Goal: Task Accomplishment & Management: Complete application form

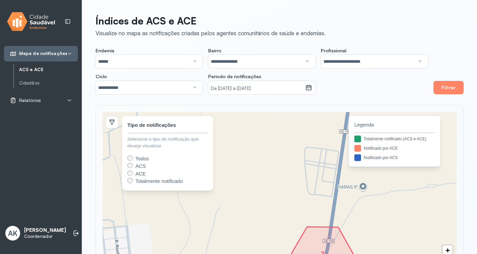
click at [64, 99] on div "Relatórios" at bounding box center [41, 100] width 62 height 7
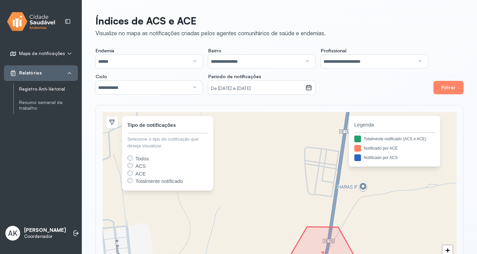
click at [62, 87] on link "Registro Anti-Vetorial" at bounding box center [48, 89] width 59 height 6
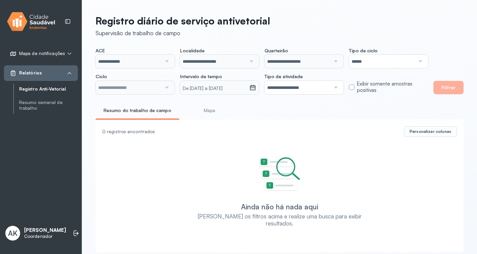
type input "**********"
click at [251, 86] on icon at bounding box center [252, 85] width 5 height 2
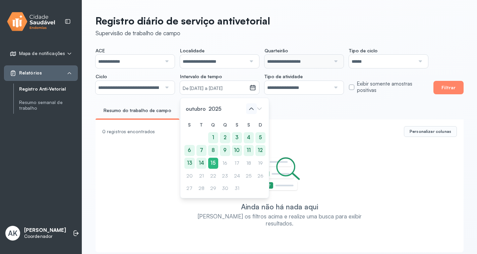
click at [246, 109] on icon at bounding box center [251, 108] width 11 height 11
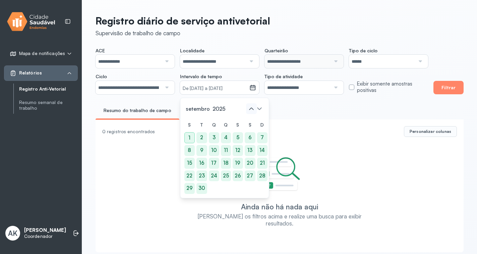
click at [248, 109] on icon at bounding box center [251, 108] width 11 height 11
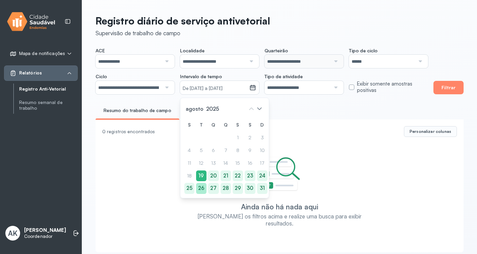
click at [200, 186] on div "26" at bounding box center [201, 188] width 10 height 11
click at [260, 187] on div "31" at bounding box center [262, 188] width 10 height 11
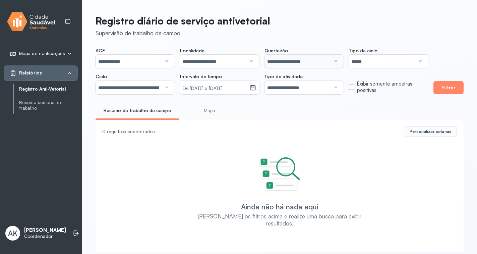
click at [132, 57] on input "**********" at bounding box center [129, 61] width 66 height 13
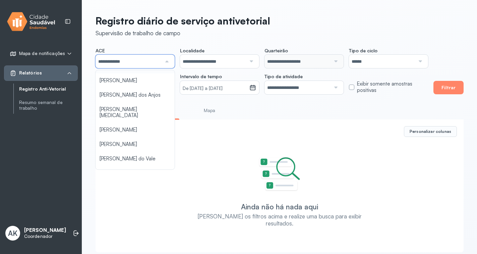
scroll to position [134, 0]
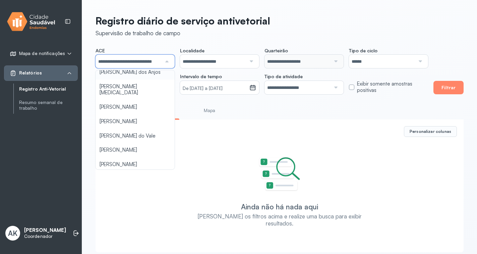
click at [137, 82] on div "**********" at bounding box center [262, 71] width 333 height 47
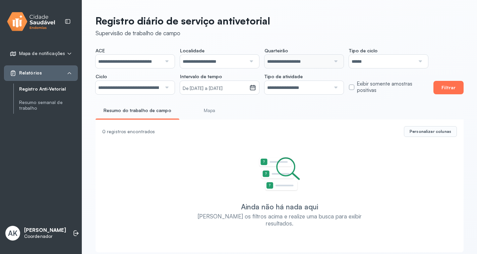
click at [440, 85] on button "Filtrar" at bounding box center [448, 87] width 30 height 13
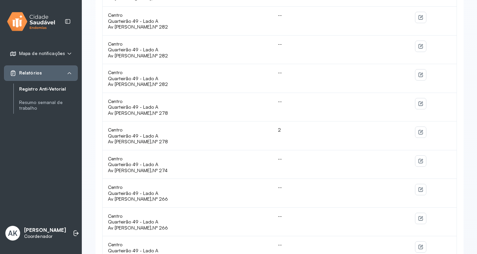
scroll to position [511, 0]
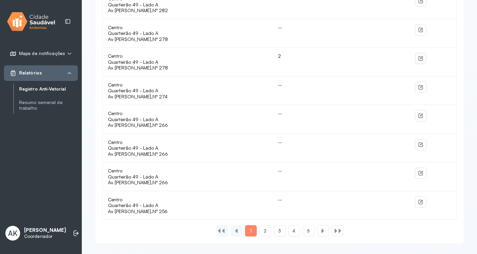
click at [423, 60] on button at bounding box center [420, 58] width 11 height 11
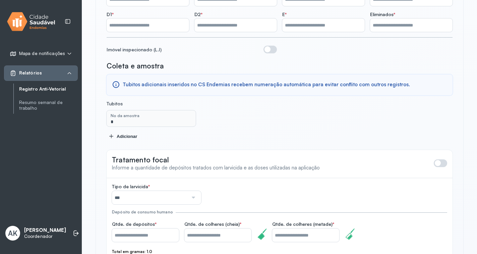
scroll to position [188, 0]
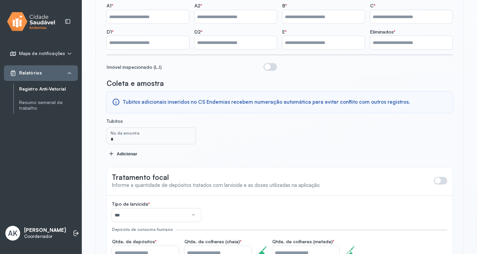
click at [171, 133] on input "*" at bounding box center [151, 136] width 86 height 13
click at [162, 130] on label "No da amostra" at bounding box center [155, 132] width 89 height 5
click at [120, 132] on input "*" at bounding box center [151, 136] width 86 height 13
click at [119, 132] on input "*" at bounding box center [151, 136] width 86 height 13
click at [128, 137] on input "*" at bounding box center [151, 136] width 86 height 13
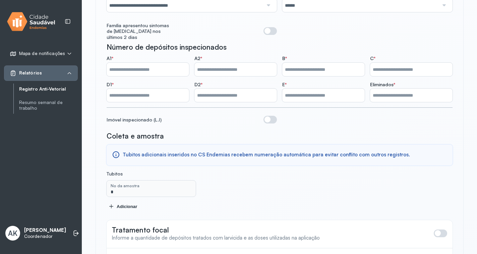
scroll to position [222, 0]
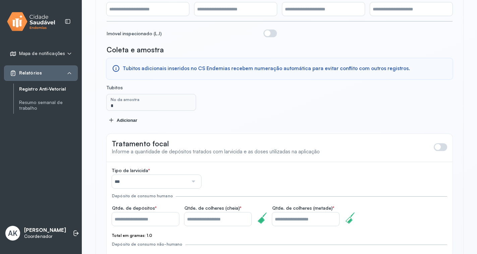
click at [124, 97] on span "No da amostra" at bounding box center [125, 99] width 29 height 5
click at [122, 99] on input "*" at bounding box center [151, 103] width 86 height 13
click at [165, 97] on label "No da amostra" at bounding box center [155, 99] width 89 height 5
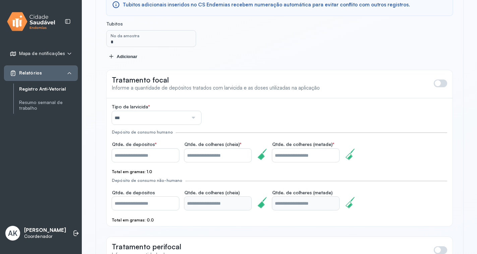
scroll to position [302, 0]
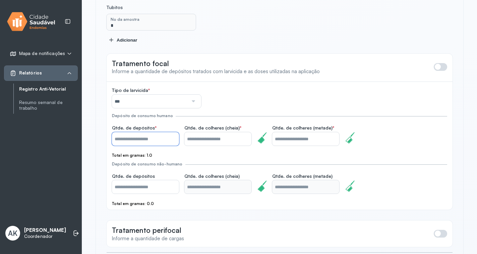
click at [134, 132] on input "*" at bounding box center [145, 138] width 67 height 13
click at [192, 134] on input "*" at bounding box center [217, 138] width 67 height 13
click at [131, 132] on input "*" at bounding box center [145, 138] width 67 height 13
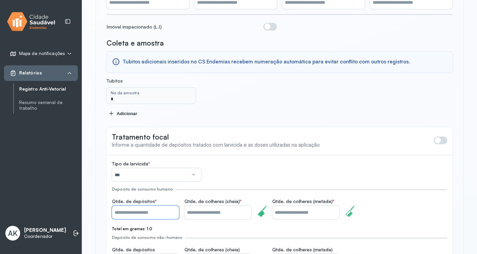
scroll to position [222, 0]
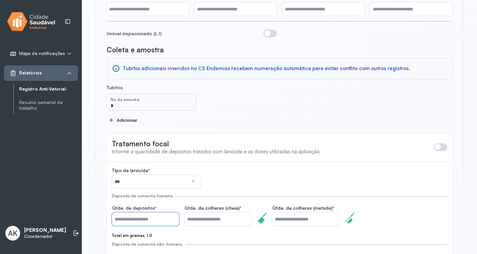
click at [116, 100] on input "*" at bounding box center [151, 103] width 86 height 13
click at [286, 82] on div "Coleta e amostra Tubitos adicionais inseridos no CS Endemias recebem numeração …" at bounding box center [280, 84] width 346 height 78
click at [134, 97] on span "No da amostra" at bounding box center [125, 99] width 29 height 5
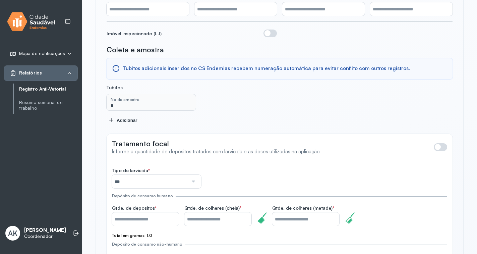
click at [141, 103] on input "*" at bounding box center [151, 103] width 86 height 13
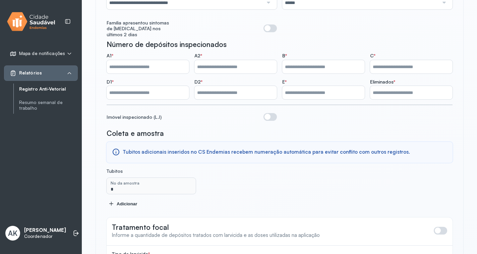
scroll to position [155, 0]
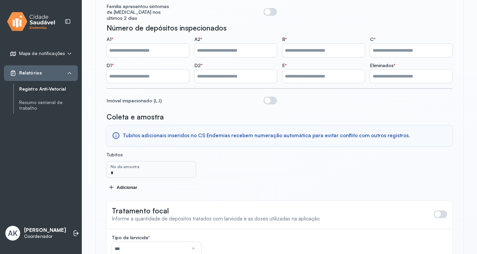
click at [129, 184] on div "Adicionar" at bounding box center [280, 186] width 342 height 5
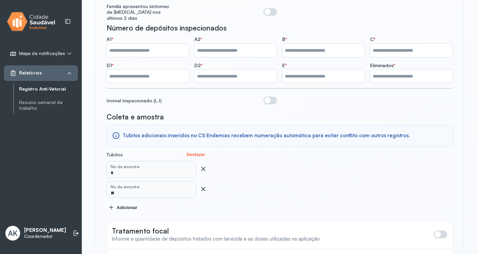
click at [203, 185] on icon at bounding box center [203, 188] width 7 height 7
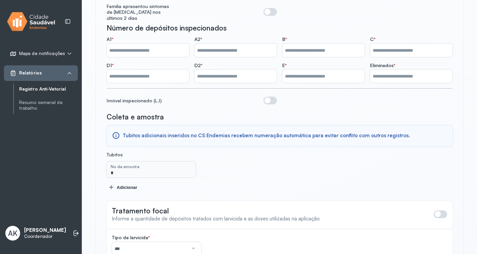
click at [178, 164] on label "No da amostra" at bounding box center [155, 166] width 89 height 5
click at [147, 171] on input "*" at bounding box center [151, 170] width 86 height 13
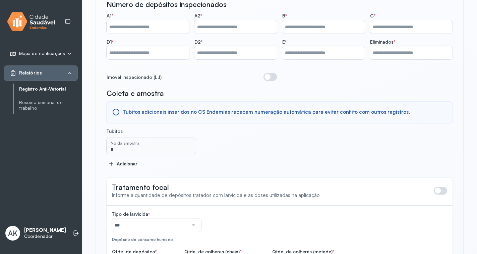
scroll to position [268, 0]
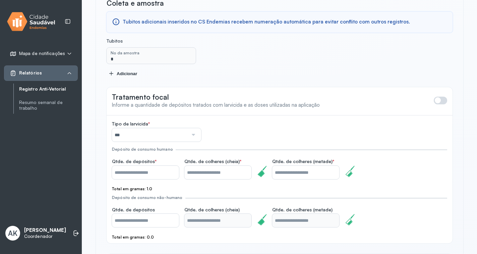
click at [197, 169] on input "*" at bounding box center [217, 172] width 67 height 13
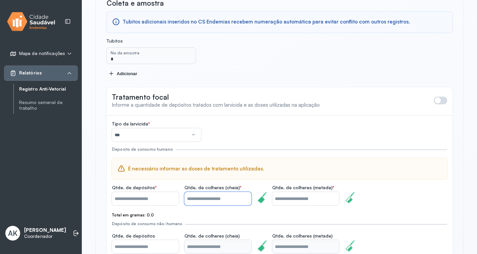
type input "*"
click at [138, 196] on input "*" at bounding box center [145, 198] width 67 height 13
type input "*"
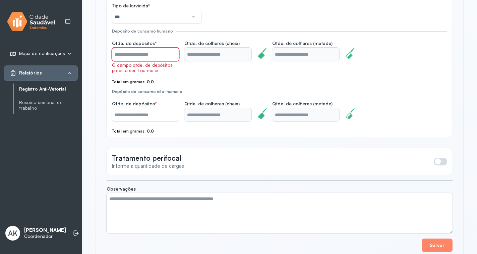
scroll to position [401, 0]
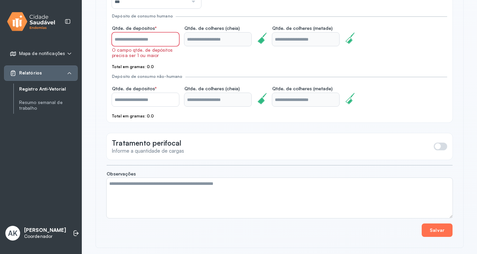
type input "*"
click at [445, 225] on button "Salvar" at bounding box center [437, 229] width 31 height 13
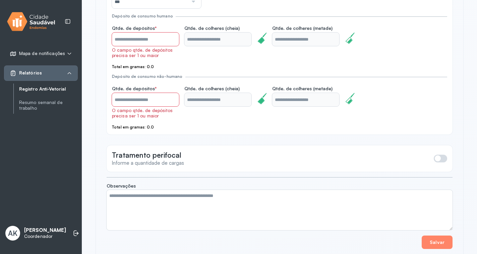
click at [131, 93] on input "*" at bounding box center [145, 99] width 67 height 13
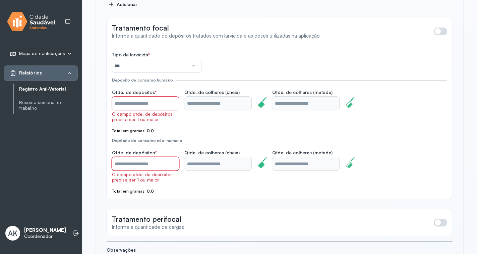
scroll to position [334, 0]
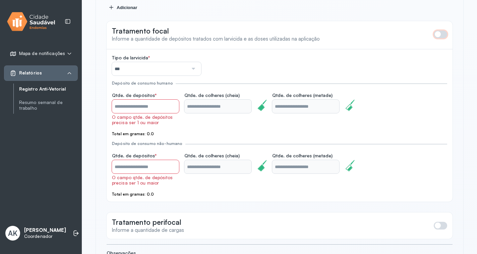
click at [436, 32] on span at bounding box center [440, 35] width 13 height 8
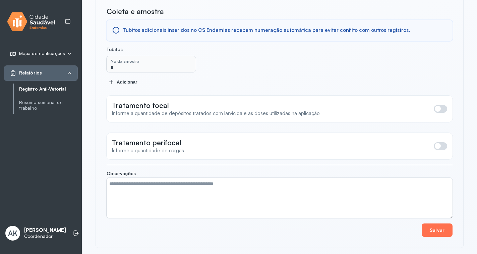
click at [442, 225] on button "Salvar" at bounding box center [437, 229] width 31 height 13
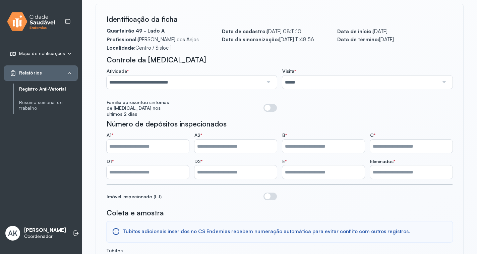
scroll to position [193, 0]
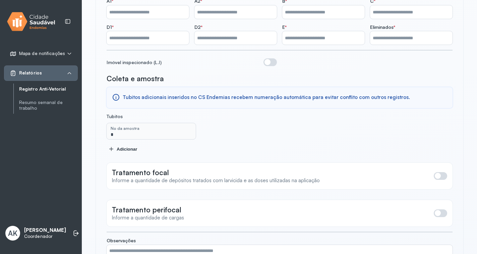
click at [128, 132] on input "*" at bounding box center [151, 132] width 86 height 13
click at [112, 126] on span "No da amostra" at bounding box center [125, 128] width 29 height 5
click at [193, 126] on label "No da amostra" at bounding box center [155, 128] width 89 height 5
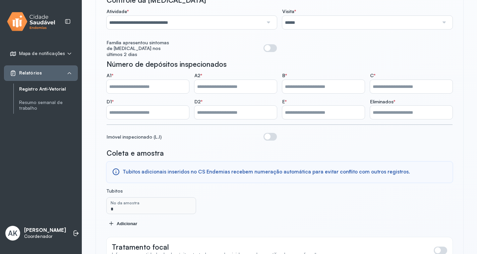
scroll to position [193, 0]
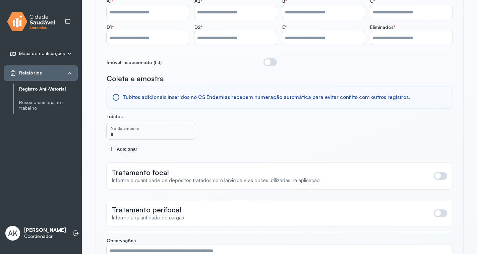
click at [114, 132] on input "*" at bounding box center [151, 132] width 86 height 13
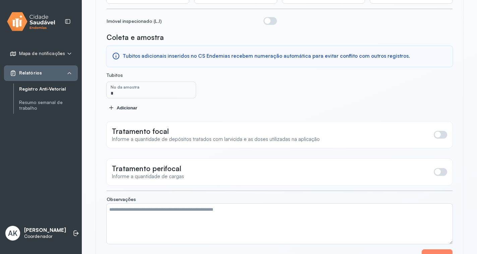
scroll to position [235, 0]
click at [116, 104] on div "Adicionar" at bounding box center [280, 106] width 342 height 5
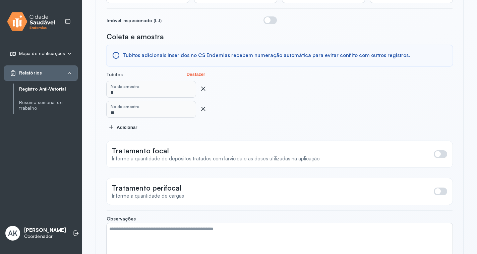
click at [121, 110] on input "**" at bounding box center [151, 110] width 86 height 13
click at [202, 107] on icon at bounding box center [203, 109] width 4 height 4
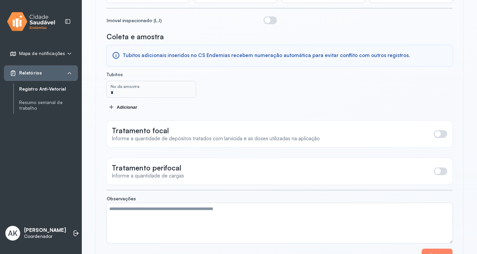
click at [113, 104] on icon at bounding box center [111, 106] width 5 height 5
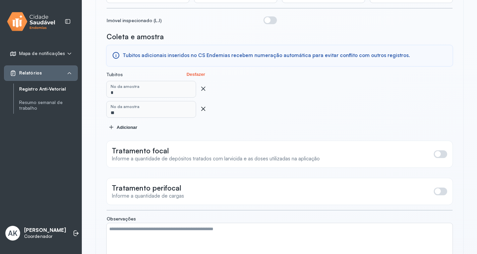
click at [203, 107] on icon at bounding box center [203, 109] width 4 height 4
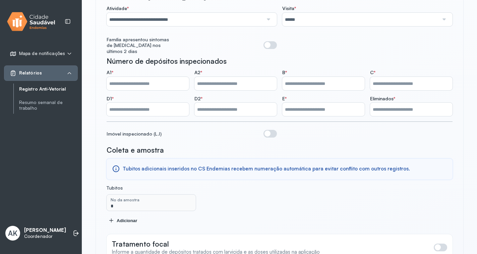
scroll to position [134, 0]
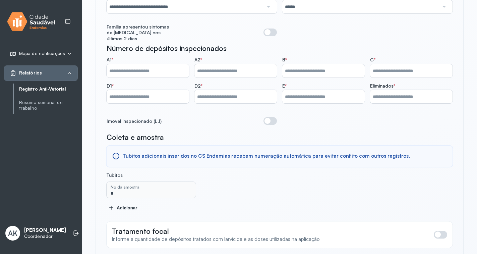
click at [127, 189] on input "*" at bounding box center [151, 190] width 86 height 13
click at [236, 175] on div "Coleta e amostra Tubitos adicionais inseridos no CS Endemias recebem numeração …" at bounding box center [280, 172] width 346 height 78
click at [150, 187] on input "*" at bounding box center [151, 190] width 86 height 13
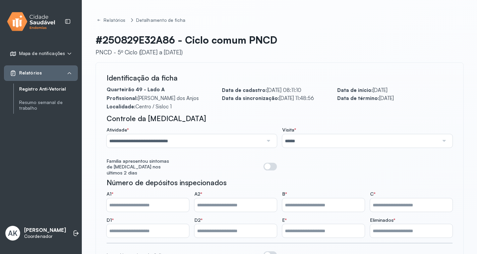
click at [65, 72] on div "Relatórios" at bounding box center [41, 73] width 62 height 7
click at [54, 87] on link "Registro Anti-Vetorial" at bounding box center [48, 89] width 59 height 6
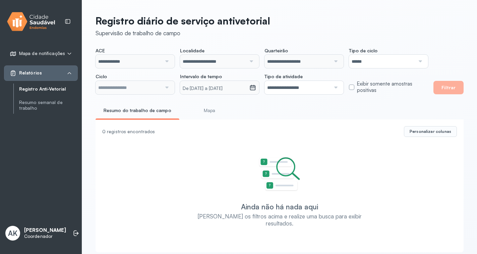
type input "**********"
click at [161, 63] on input "**********" at bounding box center [129, 61] width 66 height 13
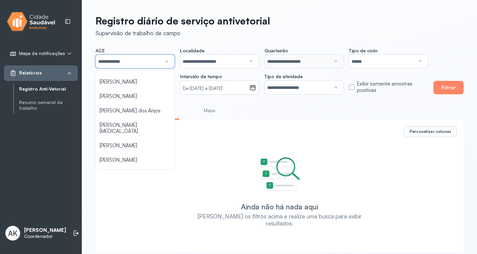
scroll to position [101, 0]
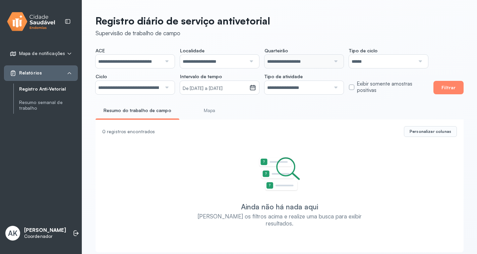
click at [131, 110] on div "**********" at bounding box center [279, 131] width 395 height 263
click at [251, 89] on icon at bounding box center [252, 89] width 3 height 2
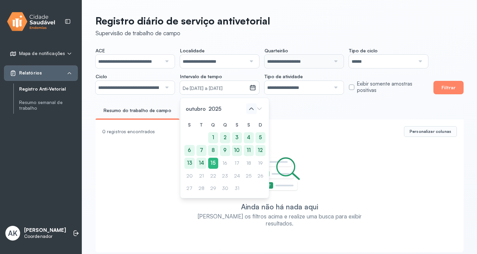
click at [250, 107] on icon at bounding box center [251, 108] width 11 height 11
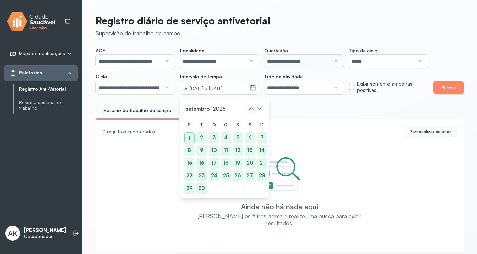
click at [250, 109] on icon at bounding box center [251, 109] width 4 height 2
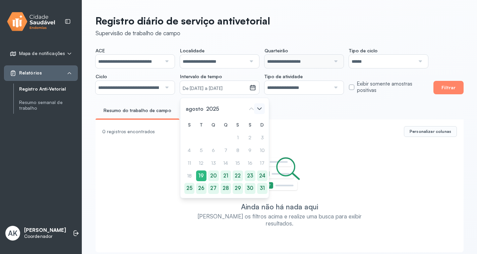
click at [259, 109] on icon at bounding box center [259, 108] width 4 height 2
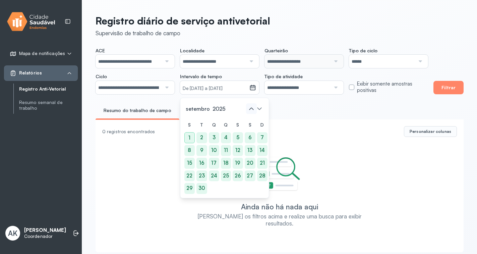
click at [250, 110] on icon at bounding box center [251, 108] width 11 height 11
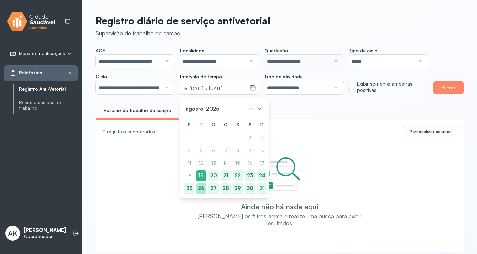
click at [200, 188] on div "26" at bounding box center [201, 188] width 10 height 11
click at [264, 188] on div "31" at bounding box center [262, 188] width 10 height 11
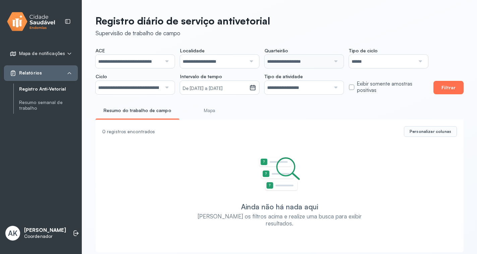
click at [440, 85] on button "Filtrar" at bounding box center [448, 87] width 30 height 13
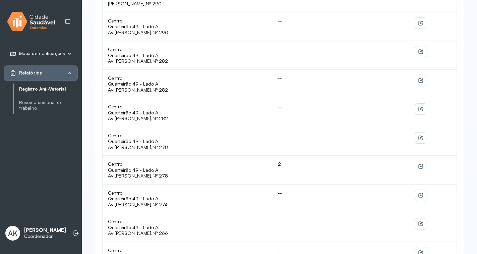
scroll to position [402, 0]
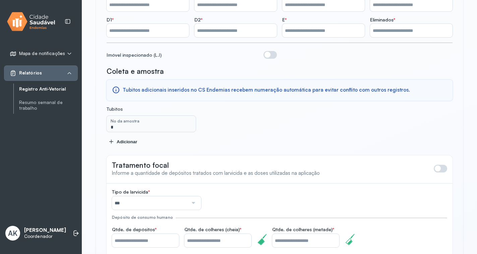
scroll to position [201, 0]
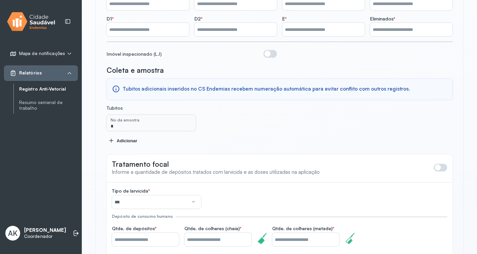
click at [167, 86] on span "Tubitos adicionais inseridos no CS Endemias recebem numeração automática para e…" at bounding box center [266, 89] width 287 height 6
click at [165, 120] on input "*" at bounding box center [151, 123] width 86 height 13
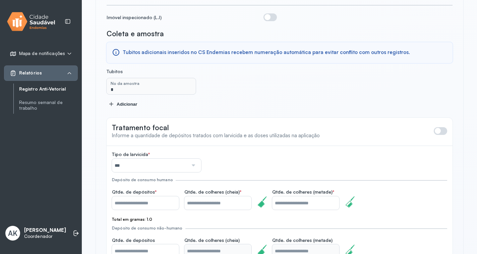
scroll to position [302, 0]
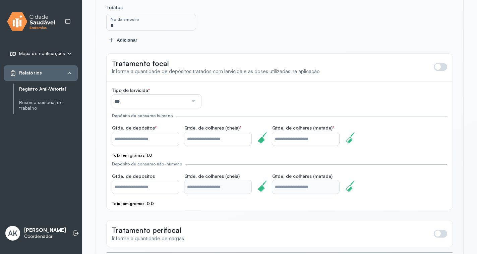
click at [172, 99] on input "***" at bounding box center [150, 101] width 76 height 13
click at [268, 93] on div "Tipo de larvicida * *** BTI LT Natular DT/ Espinosade PYRIPROXYFEN Depósito de …" at bounding box center [279, 145] width 335 height 117
click at [443, 63] on span at bounding box center [440, 67] width 13 height 8
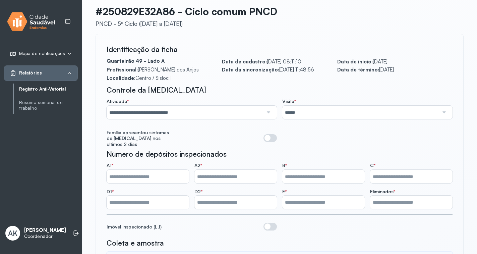
scroll to position [25, 0]
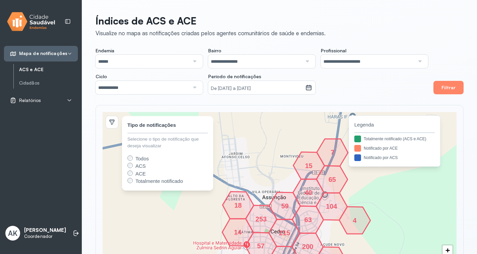
click at [42, 102] on div "Relatórios" at bounding box center [41, 100] width 62 height 7
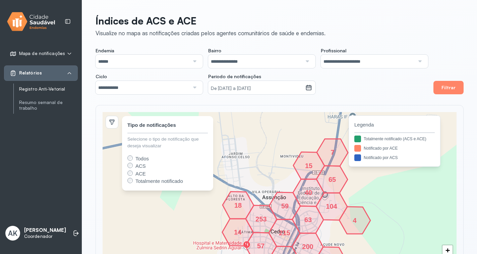
click at [58, 91] on link "Registro Anti-Vetorial" at bounding box center [48, 89] width 59 height 6
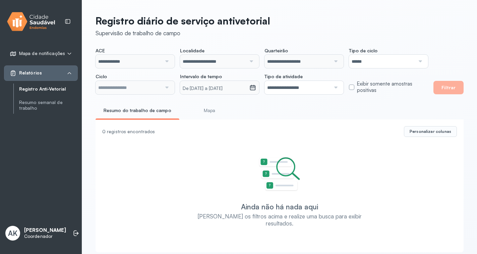
type input "**********"
click at [254, 87] on icon at bounding box center [252, 85] width 5 height 2
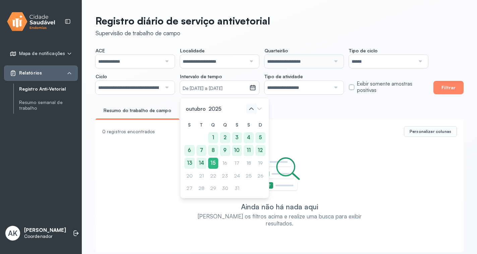
click at [250, 107] on icon at bounding box center [251, 108] width 11 height 11
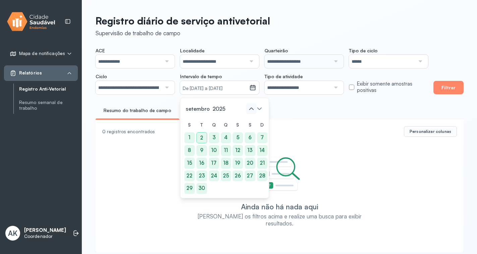
click at [250, 107] on icon at bounding box center [251, 108] width 11 height 11
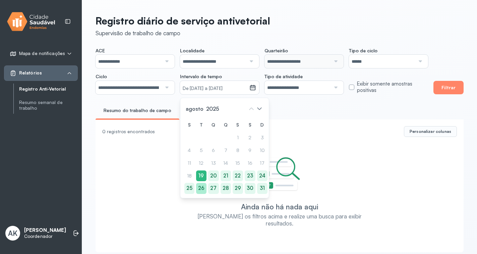
click at [199, 187] on div "26" at bounding box center [201, 188] width 10 height 11
click at [260, 189] on div "31" at bounding box center [262, 188] width 10 height 11
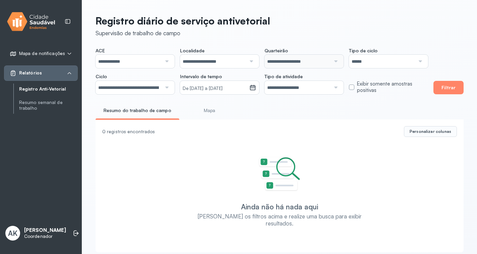
click at [151, 60] on input "**********" at bounding box center [129, 61] width 66 height 13
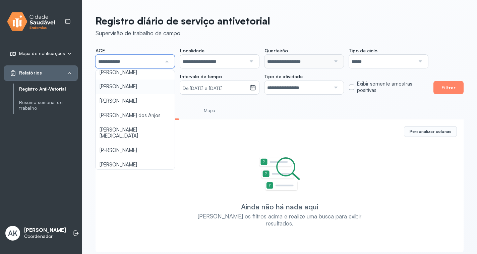
scroll to position [149, 0]
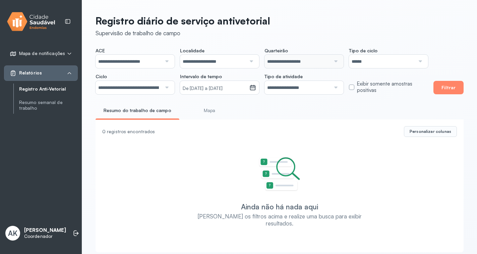
click at [121, 99] on div "**********" at bounding box center [279, 131] width 395 height 263
click at [455, 90] on button "Filtrar" at bounding box center [448, 87] width 30 height 13
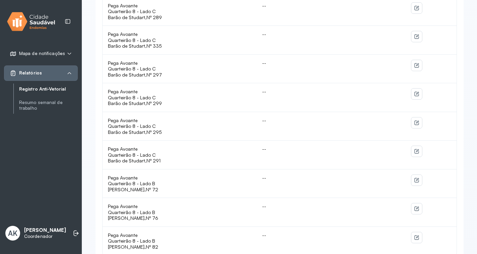
scroll to position [511, 0]
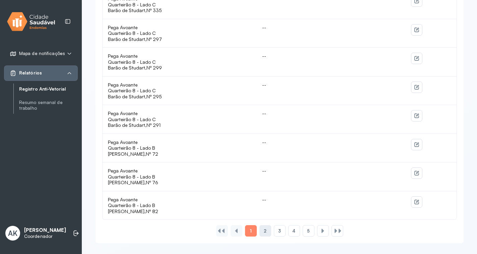
click at [274, 232] on div "2" at bounding box center [280, 230] width 12 height 11
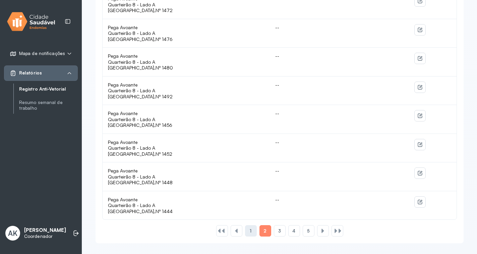
click at [248, 231] on div "1" at bounding box center [251, 230] width 12 height 11
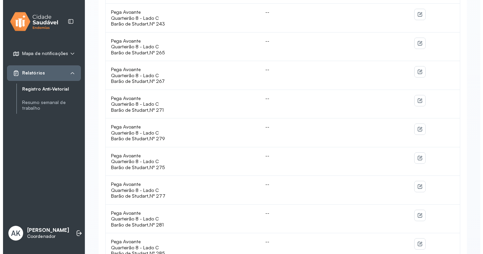
scroll to position [0, 0]
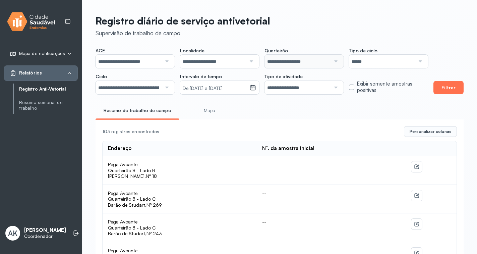
click at [454, 92] on button "Filtrar" at bounding box center [448, 87] width 30 height 13
click at [428, 134] on span "Personalizar colunas" at bounding box center [431, 131] width 42 height 5
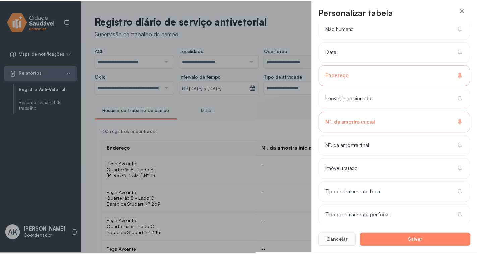
scroll to position [302, 0]
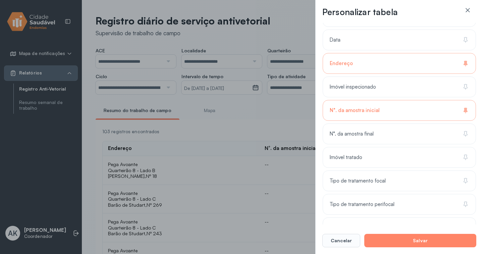
click at [464, 62] on icon at bounding box center [465, 63] width 3 height 4
click at [431, 147] on div "N°. da amostra final" at bounding box center [399, 157] width 153 height 21
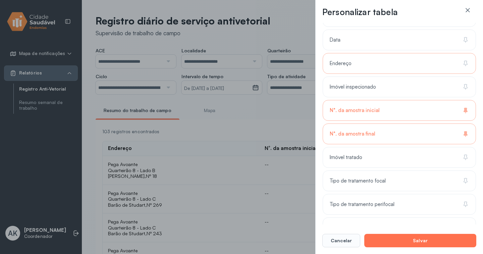
click at [423, 243] on button "Salvar" at bounding box center [420, 240] width 112 height 13
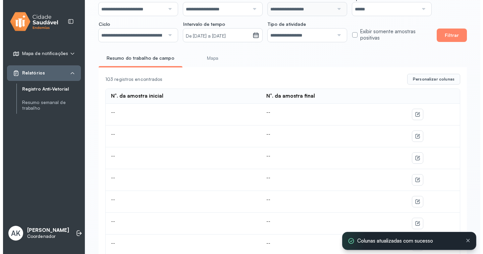
scroll to position [0, 0]
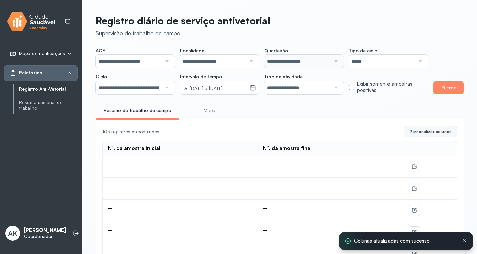
click at [430, 134] on span "Personalizar colunas" at bounding box center [431, 131] width 42 height 5
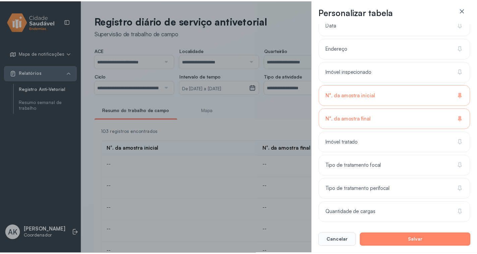
scroll to position [318, 0]
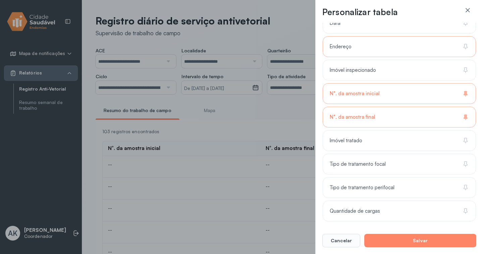
click at [370, 60] on div "Endereço" at bounding box center [399, 70] width 153 height 21
click at [381, 83] on div "Imóvel inspecionado" at bounding box center [399, 93] width 153 height 21
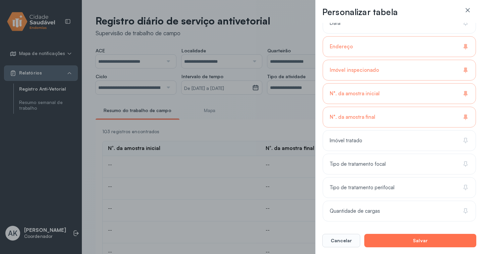
click at [419, 239] on button "Salvar" at bounding box center [420, 240] width 112 height 13
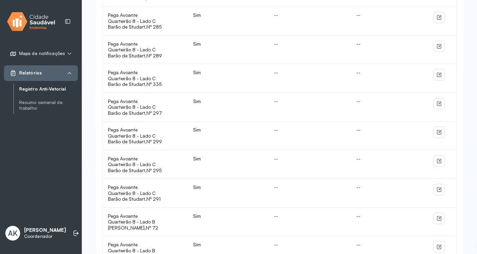
scroll to position [511, 0]
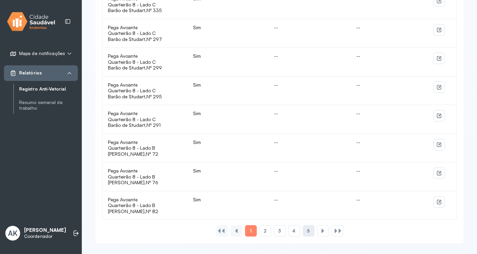
click at [310, 229] on span "5" at bounding box center [308, 231] width 3 height 6
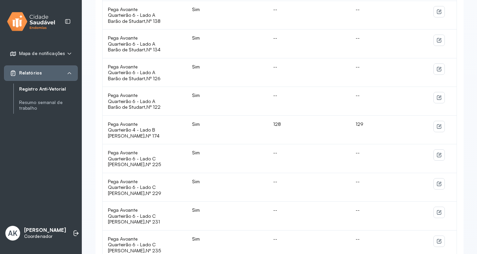
scroll to position [411, 0]
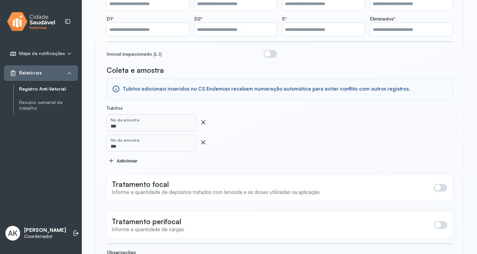
scroll to position [280, 0]
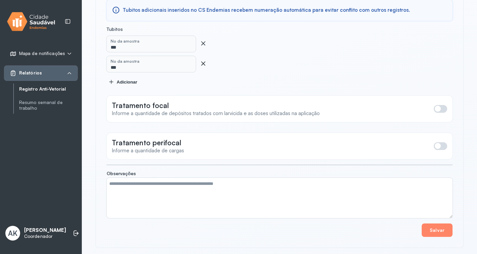
click at [203, 60] on icon at bounding box center [203, 63] width 7 height 7
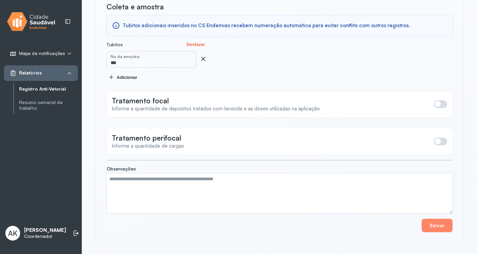
scroll to position [260, 0]
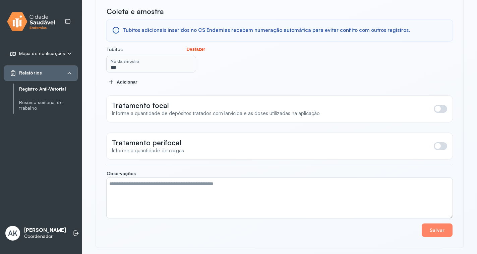
click at [200, 46] on button "Desfazer" at bounding box center [195, 49] width 23 height 6
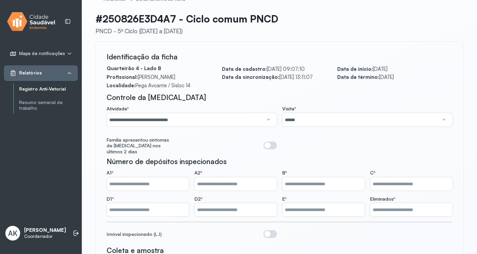
scroll to position [0, 0]
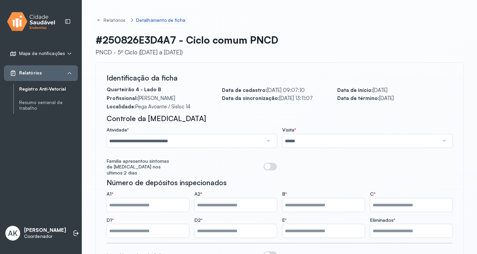
click at [148, 19] on div "Detalhamento de ficha" at bounding box center [160, 20] width 49 height 6
click at [155, 20] on div "Detalhamento de ficha" at bounding box center [160, 20] width 49 height 6
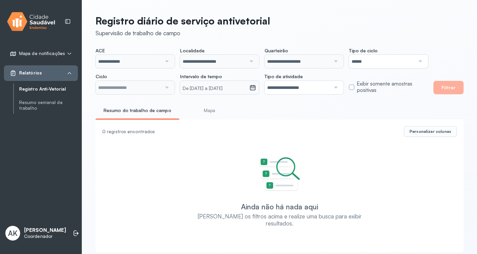
type input "**********"
click at [122, 62] on input "**********" at bounding box center [129, 61] width 66 height 13
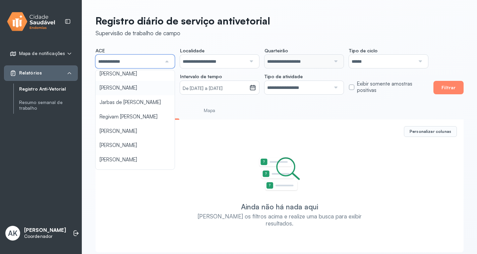
scroll to position [101, 0]
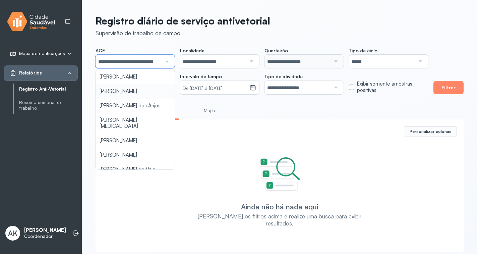
click at [124, 94] on div "**********" at bounding box center [262, 71] width 333 height 47
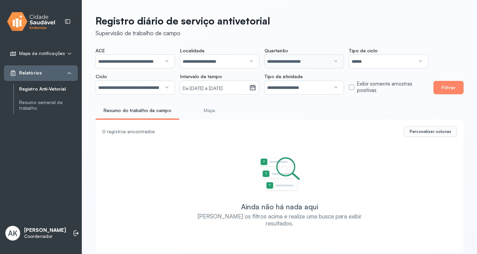
click at [147, 62] on input "**********" at bounding box center [129, 61] width 66 height 13
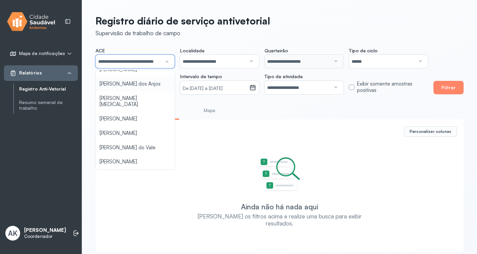
scroll to position [134, 0]
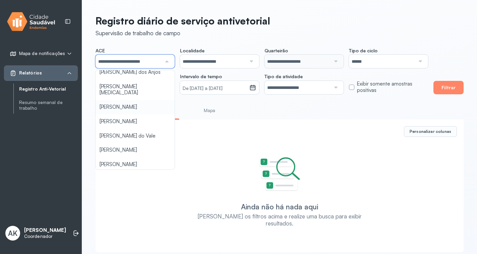
click at [134, 112] on div "**********" at bounding box center [279, 131] width 395 height 263
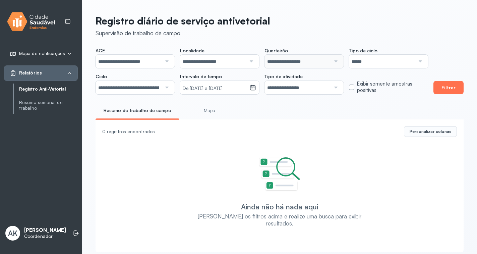
click at [447, 89] on button "Filtrar" at bounding box center [448, 87] width 30 height 13
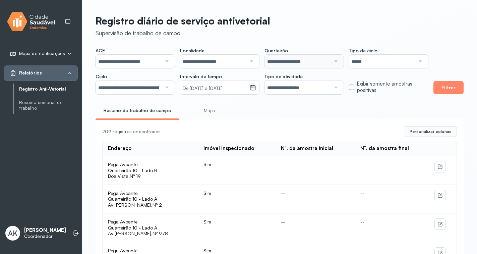
click at [251, 88] on icon at bounding box center [252, 87] width 7 height 7
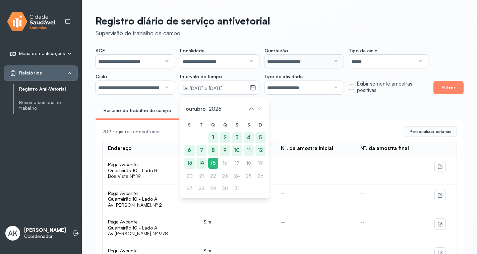
click at [326, 117] on div "Resumo do trabalho de campo Mapa" at bounding box center [280, 112] width 368 height 15
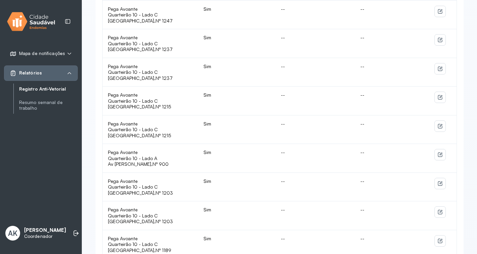
scroll to position [511, 0]
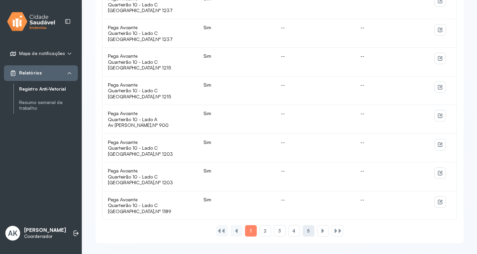
click at [317, 234] on div "5" at bounding box center [323, 230] width 12 height 11
click at [303, 232] on div "6" at bounding box center [309, 230] width 12 height 11
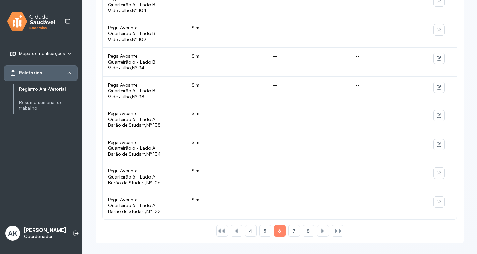
click at [303, 225] on div "7" at bounding box center [309, 230] width 12 height 11
click at [294, 232] on span "8" at bounding box center [293, 231] width 3 height 6
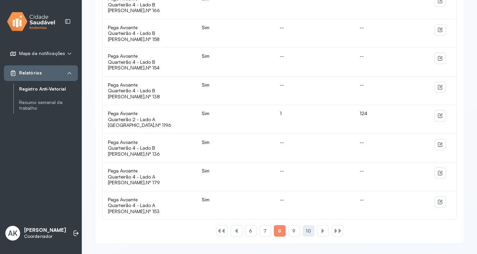
click at [307, 231] on span "10" at bounding box center [308, 231] width 5 height 6
click at [317, 235] on div "11" at bounding box center [323, 230] width 12 height 11
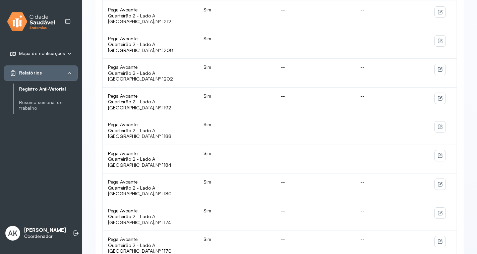
scroll to position [196, 0]
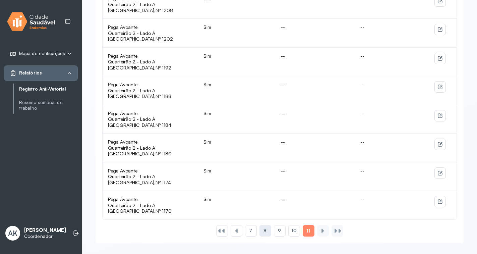
click at [264, 232] on span "8" at bounding box center [265, 231] width 3 height 6
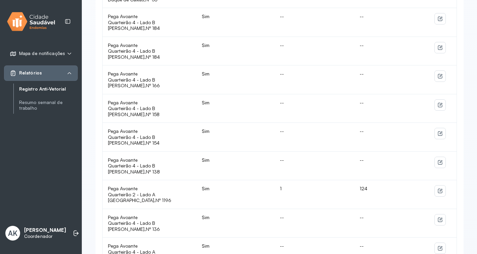
scroll to position [511, 0]
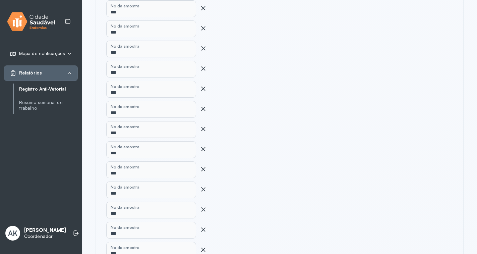
scroll to position [2734, 0]
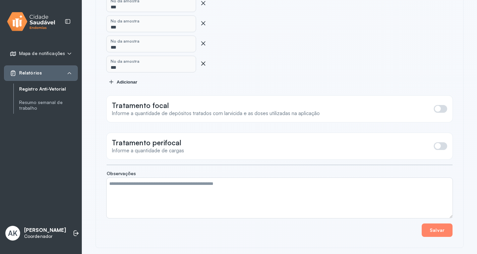
click at [203, 61] on icon at bounding box center [203, 63] width 4 height 4
click at [202, 60] on icon at bounding box center [203, 63] width 7 height 7
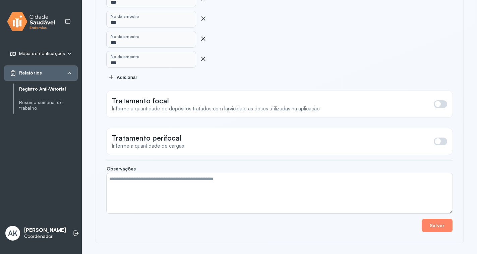
scroll to position [2694, 0]
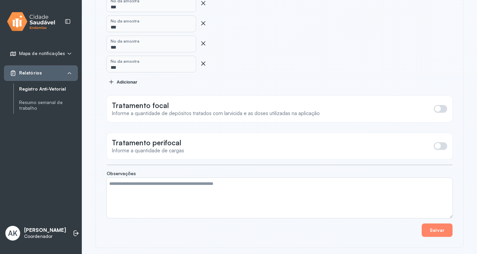
click at [202, 56] on div "No da amostra ***" at bounding box center [280, 64] width 346 height 16
click at [201, 60] on icon at bounding box center [203, 63] width 7 height 7
click at [203, 61] on icon at bounding box center [203, 63] width 4 height 4
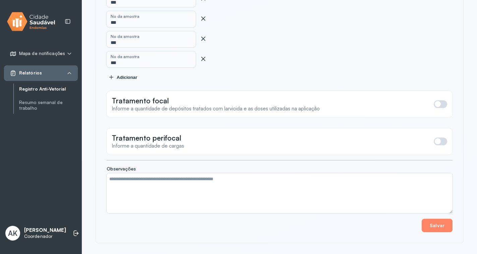
scroll to position [2654, 0]
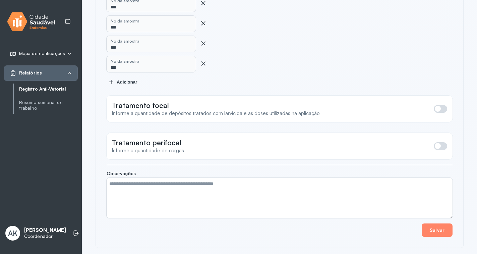
click at [202, 60] on icon at bounding box center [203, 63] width 7 height 7
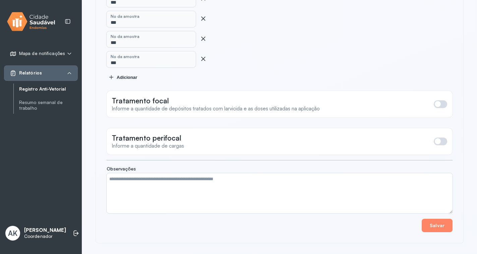
scroll to position [2633, 0]
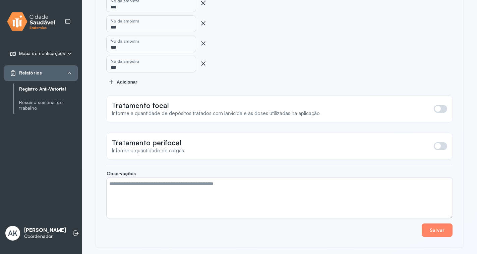
click at [202, 61] on icon at bounding box center [203, 63] width 4 height 4
click at [202, 60] on icon at bounding box center [203, 63] width 7 height 7
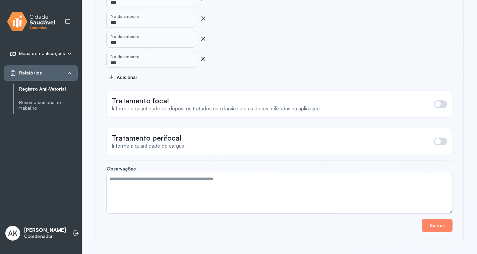
scroll to position [2593, 0]
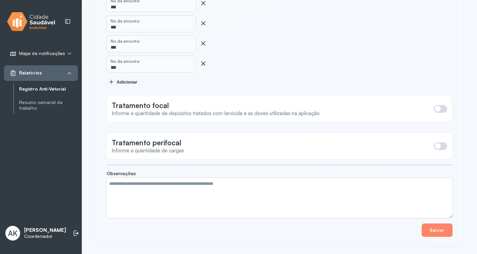
click at [203, 62] on icon at bounding box center [203, 63] width 7 height 7
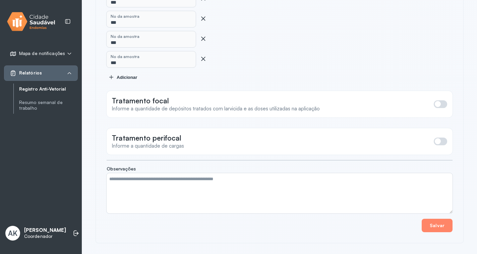
scroll to position [2573, 0]
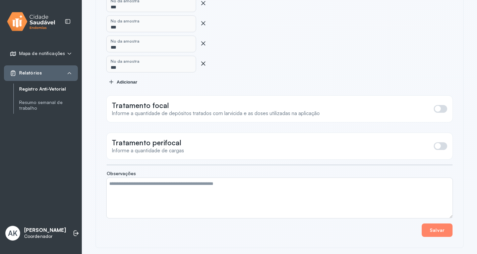
click at [203, 61] on icon at bounding box center [203, 63] width 4 height 4
click at [202, 60] on icon at bounding box center [203, 63] width 7 height 7
click at [202, 61] on icon at bounding box center [203, 63] width 4 height 4
click at [202, 60] on icon at bounding box center [203, 63] width 7 height 7
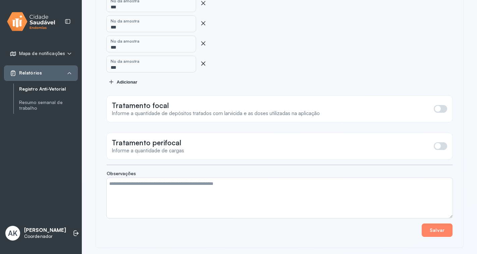
click at [202, 60] on icon at bounding box center [203, 63] width 7 height 7
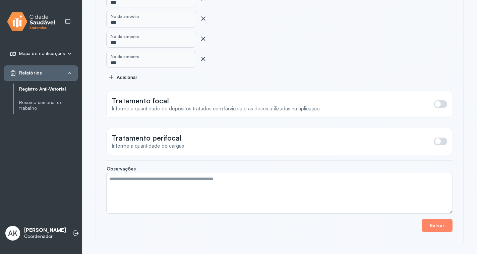
scroll to position [2432, 0]
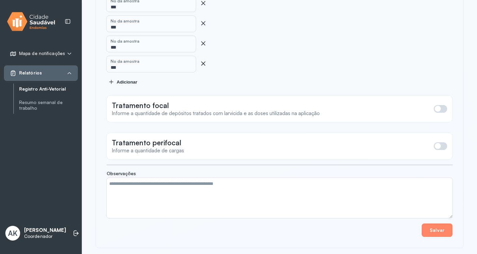
click at [203, 61] on icon at bounding box center [203, 63] width 4 height 4
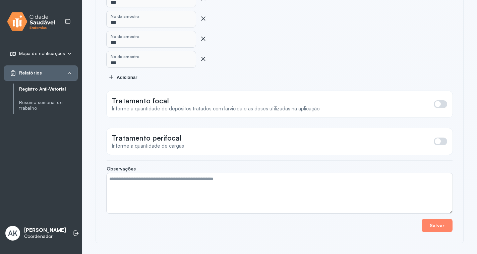
scroll to position [2412, 0]
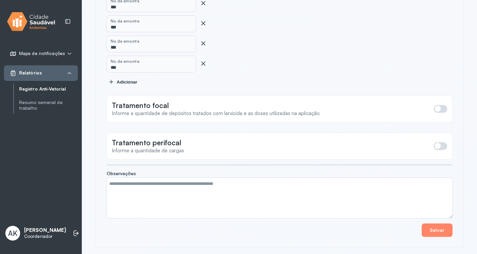
click at [202, 56] on div "No da amostra ***" at bounding box center [280, 64] width 346 height 16
click at [203, 60] on icon at bounding box center [203, 63] width 7 height 7
click at [202, 60] on icon at bounding box center [203, 63] width 7 height 7
click at [201, 45] on div "No da amostra ***" at bounding box center [280, 44] width 346 height 16
click at [201, 60] on icon at bounding box center [203, 63] width 7 height 7
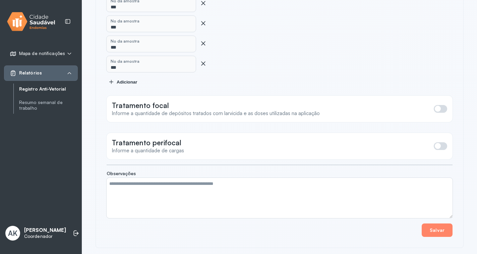
scroll to position [2352, 0]
click at [204, 61] on icon at bounding box center [203, 63] width 4 height 4
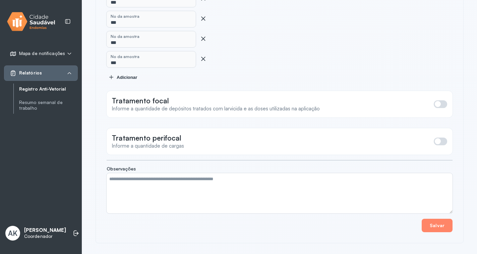
scroll to position [2332, 0]
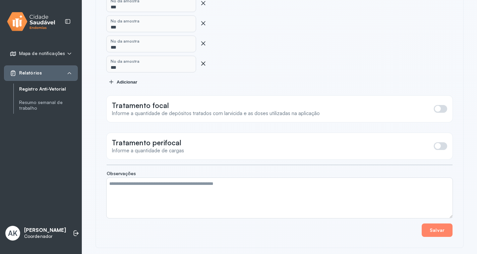
click at [205, 60] on icon at bounding box center [203, 63] width 7 height 7
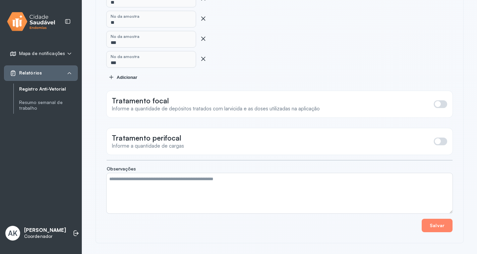
scroll to position [2271, 0]
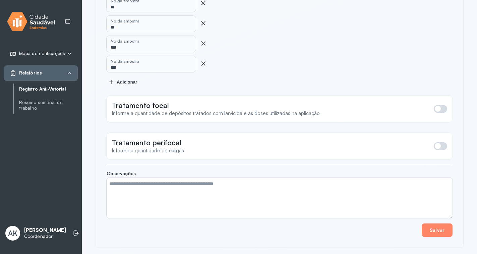
click at [204, 60] on icon at bounding box center [203, 63] width 7 height 7
click at [202, 60] on icon at bounding box center [203, 63] width 7 height 7
click at [203, 60] on icon at bounding box center [203, 63] width 7 height 7
click at [200, 61] on icon at bounding box center [203, 63] width 7 height 7
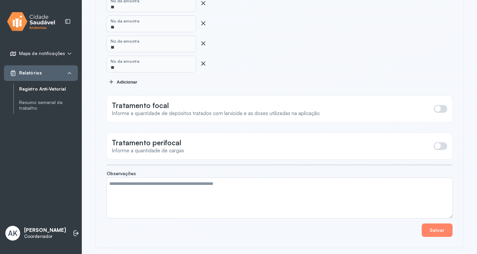
click at [202, 60] on icon at bounding box center [203, 63] width 7 height 7
click at [203, 60] on icon at bounding box center [203, 63] width 7 height 7
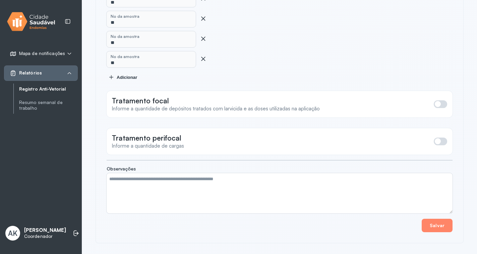
scroll to position [2151, 0]
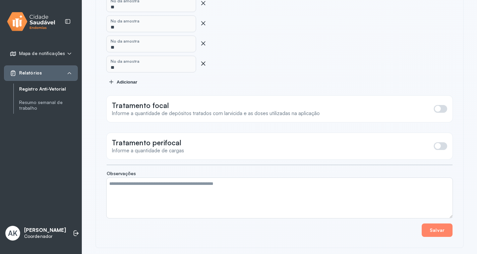
click at [203, 60] on icon at bounding box center [203, 63] width 7 height 7
click at [204, 62] on icon at bounding box center [203, 63] width 7 height 7
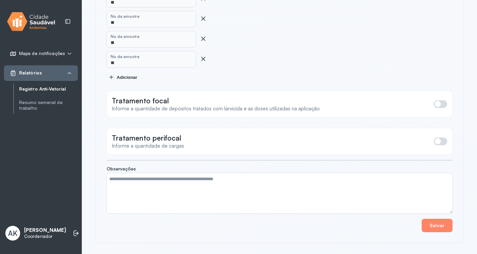
scroll to position [2110, 0]
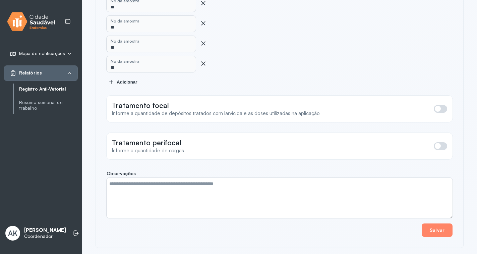
click at [202, 62] on icon at bounding box center [203, 63] width 7 height 7
click at [202, 61] on icon at bounding box center [203, 63] width 7 height 7
click at [204, 62] on icon at bounding box center [203, 63] width 7 height 7
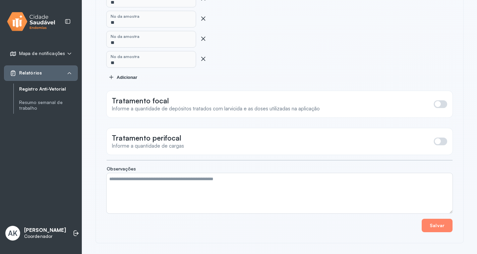
scroll to position [2030, 0]
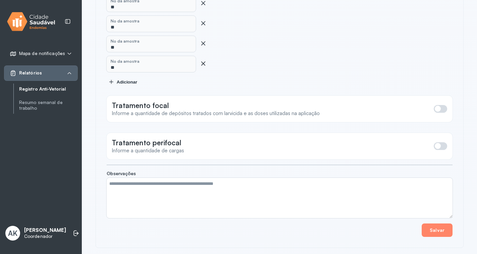
click at [203, 60] on icon at bounding box center [203, 63] width 7 height 7
click at [201, 60] on icon at bounding box center [203, 63] width 7 height 7
click at [203, 61] on icon at bounding box center [203, 63] width 7 height 7
click at [203, 60] on icon at bounding box center [203, 63] width 7 height 7
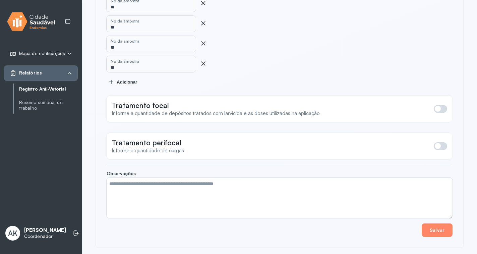
click at [201, 61] on icon at bounding box center [203, 63] width 4 height 4
click at [202, 60] on icon at bounding box center [203, 63] width 7 height 7
click at [201, 60] on icon at bounding box center [203, 63] width 7 height 7
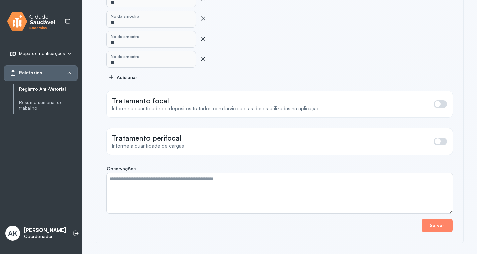
scroll to position [1869, 0]
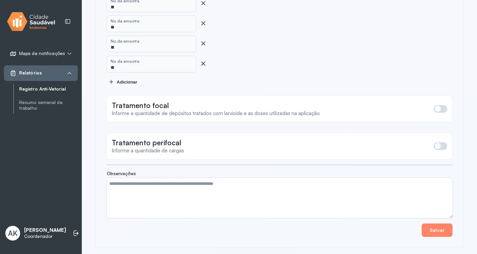
click at [203, 60] on icon at bounding box center [203, 63] width 7 height 7
click at [204, 61] on icon at bounding box center [203, 63] width 4 height 4
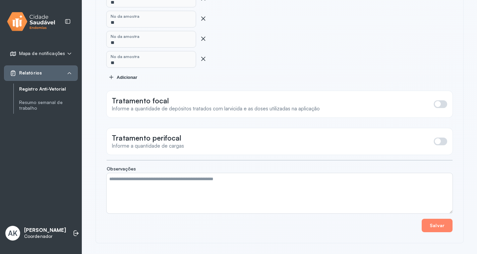
scroll to position [1809, 0]
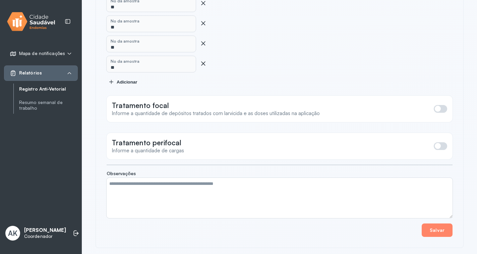
click at [203, 61] on icon at bounding box center [203, 63] width 4 height 4
click at [203, 60] on icon at bounding box center [203, 63] width 7 height 7
click at [204, 60] on icon at bounding box center [203, 63] width 7 height 7
click at [202, 61] on icon at bounding box center [203, 63] width 4 height 4
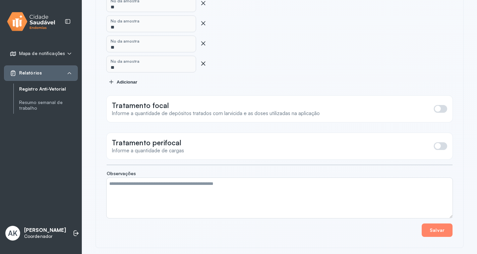
click at [203, 60] on icon at bounding box center [203, 63] width 7 height 7
click at [203, 61] on g at bounding box center [203, 63] width 4 height 4
click at [203, 61] on icon at bounding box center [203, 63] width 4 height 4
click at [202, 60] on icon at bounding box center [203, 63] width 7 height 7
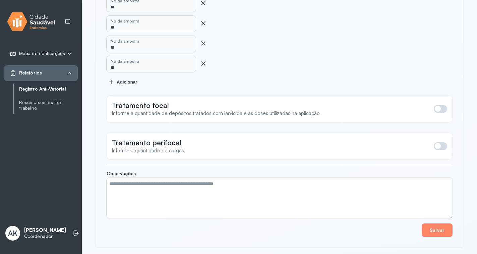
click at [203, 61] on icon at bounding box center [203, 63] width 4 height 4
click at [203, 60] on icon at bounding box center [203, 63] width 7 height 7
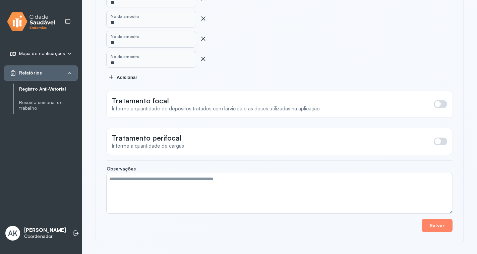
scroll to position [1587, 0]
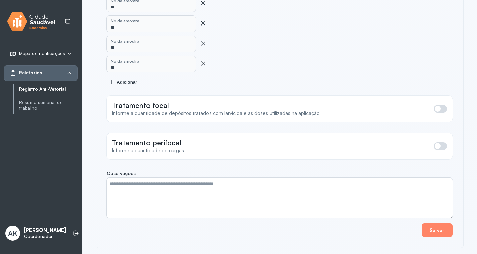
click at [203, 56] on div "No da amostra **" at bounding box center [280, 64] width 346 height 16
click at [203, 60] on icon at bounding box center [203, 63] width 7 height 7
click at [202, 60] on icon at bounding box center [203, 63] width 7 height 7
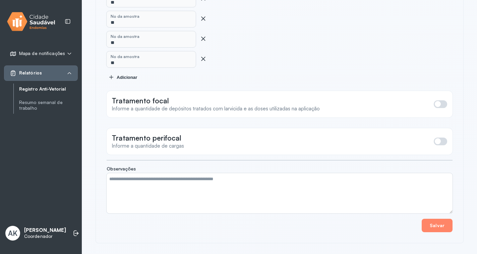
scroll to position [1547, 0]
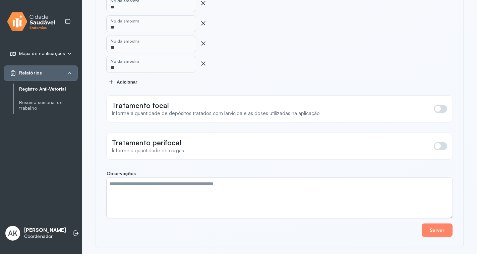
click at [202, 56] on div "No da amostra **" at bounding box center [280, 64] width 346 height 16
click at [201, 60] on icon at bounding box center [203, 63] width 7 height 7
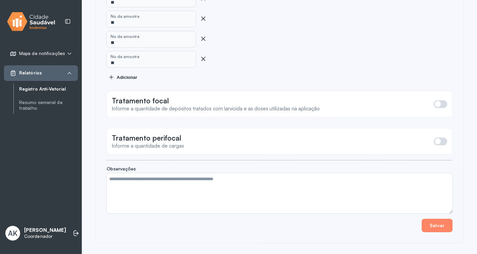
scroll to position [1507, 0]
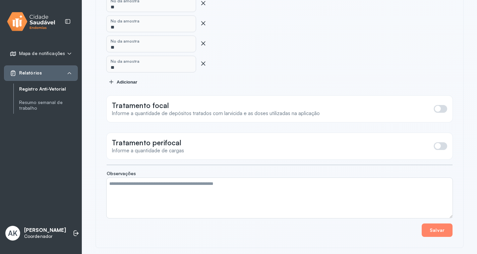
click at [201, 60] on icon at bounding box center [203, 63] width 7 height 7
click at [201, 61] on icon at bounding box center [203, 63] width 7 height 7
click at [203, 61] on icon at bounding box center [203, 63] width 4 height 4
click at [203, 60] on icon at bounding box center [203, 63] width 7 height 7
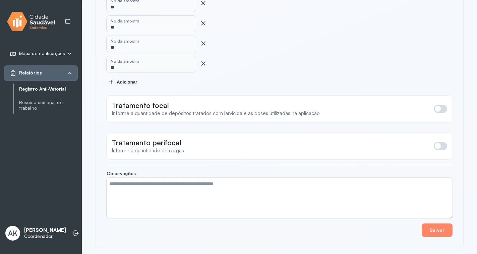
click at [202, 60] on icon at bounding box center [203, 63] width 7 height 7
click at [202, 56] on div "No da amostra **" at bounding box center [280, 64] width 346 height 16
click at [203, 60] on icon at bounding box center [203, 63] width 7 height 7
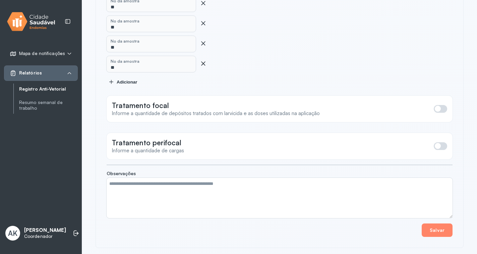
click at [203, 61] on icon at bounding box center [203, 63] width 4 height 4
click at [203, 60] on icon at bounding box center [203, 63] width 7 height 7
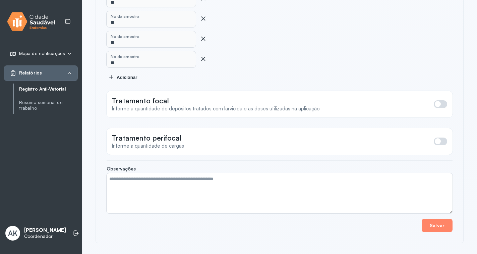
scroll to position [1266, 0]
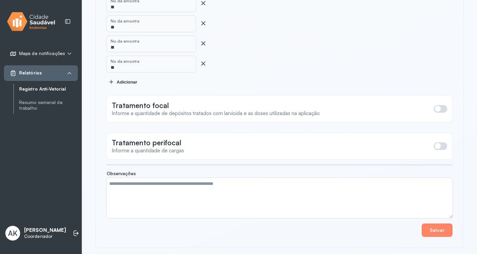
click at [203, 60] on icon at bounding box center [203, 63] width 7 height 7
click at [203, 61] on icon at bounding box center [203, 63] width 4 height 4
click at [206, 62] on div at bounding box center [203, 64] width 7 height 8
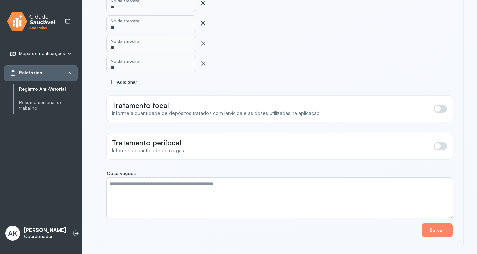
click at [206, 61] on icon at bounding box center [203, 63] width 7 height 7
click at [202, 60] on icon at bounding box center [203, 63] width 7 height 7
click at [201, 60] on icon at bounding box center [203, 63] width 7 height 7
click at [202, 61] on icon at bounding box center [203, 63] width 4 height 4
click at [202, 60] on icon at bounding box center [203, 63] width 7 height 7
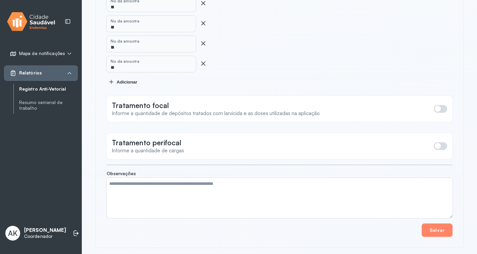
click at [203, 60] on icon at bounding box center [203, 63] width 7 height 7
click at [203, 61] on icon at bounding box center [203, 63] width 4 height 4
click at [203, 56] on div "No da amostra **" at bounding box center [280, 64] width 346 height 16
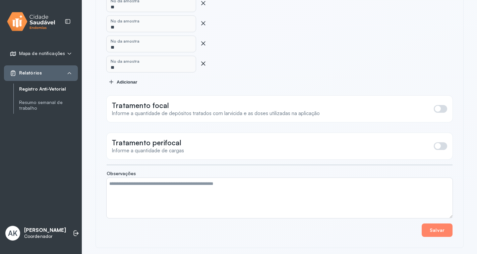
click at [203, 60] on icon at bounding box center [203, 63] width 7 height 7
click at [202, 61] on icon at bounding box center [203, 63] width 4 height 4
click at [202, 60] on icon at bounding box center [203, 63] width 7 height 7
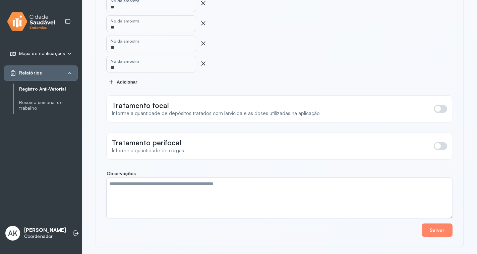
click at [202, 61] on icon at bounding box center [203, 63] width 4 height 4
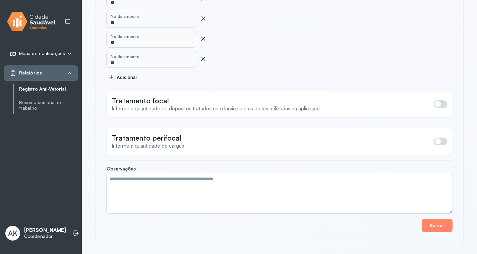
scroll to position [904, 0]
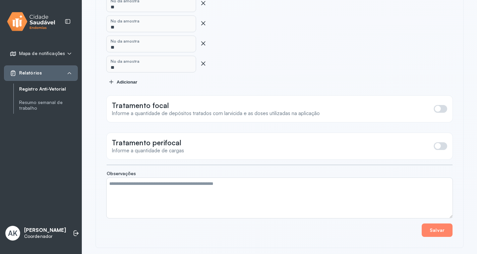
click at [202, 56] on div "No da amostra **" at bounding box center [280, 64] width 346 height 16
click at [203, 56] on div "No da amostra **" at bounding box center [280, 64] width 346 height 16
click at [202, 61] on icon at bounding box center [203, 63] width 4 height 4
click at [202, 60] on icon at bounding box center [203, 63] width 7 height 7
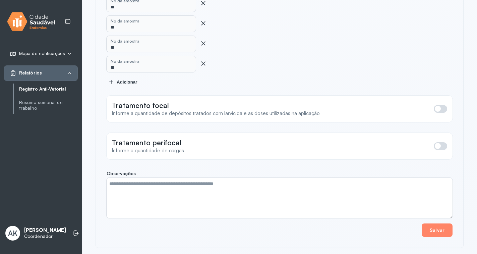
click at [202, 60] on icon at bounding box center [203, 63] width 7 height 7
click at [203, 60] on icon at bounding box center [203, 63] width 7 height 7
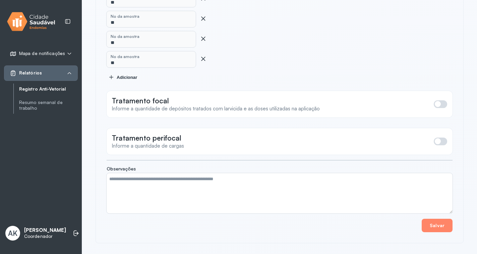
scroll to position [803, 0]
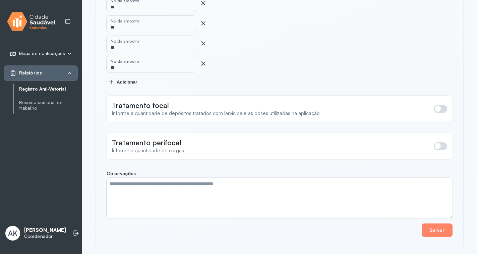
click at [203, 60] on icon at bounding box center [203, 63] width 7 height 7
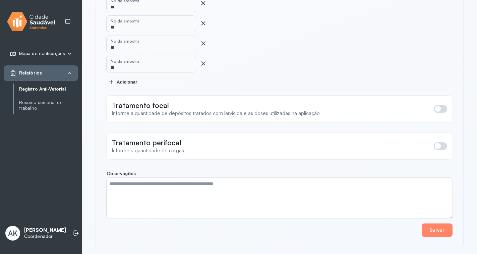
click at [203, 60] on icon at bounding box center [203, 63] width 7 height 7
click at [203, 56] on div "No da amostra **" at bounding box center [280, 64] width 346 height 16
click at [203, 61] on icon at bounding box center [203, 63] width 4 height 4
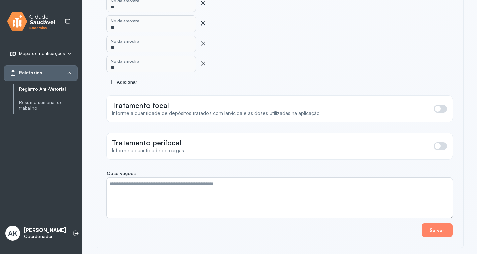
click at [203, 60] on icon at bounding box center [203, 63] width 7 height 7
click at [203, 61] on icon at bounding box center [203, 63] width 4 height 4
click at [204, 61] on icon at bounding box center [203, 63] width 4 height 4
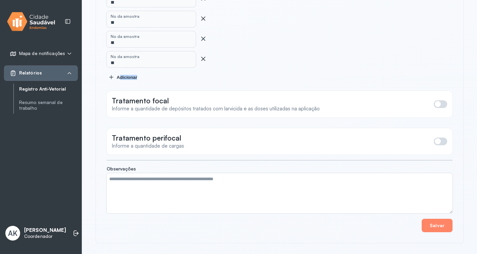
scroll to position [582, 0]
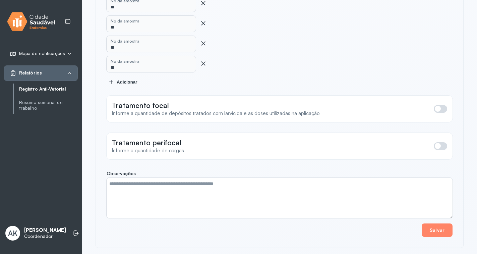
click at [204, 61] on icon at bounding box center [203, 63] width 4 height 4
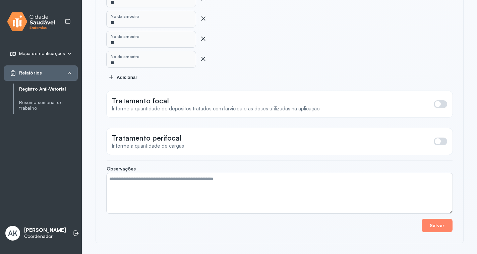
scroll to position [501, 0]
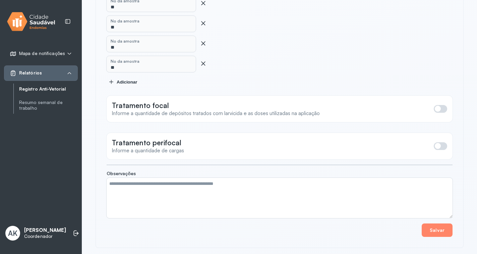
click at [204, 61] on icon at bounding box center [203, 63] width 4 height 4
click at [203, 61] on icon at bounding box center [203, 63] width 4 height 4
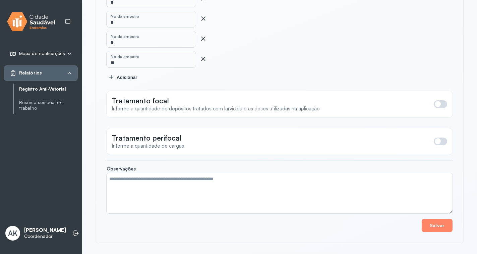
scroll to position [441, 0]
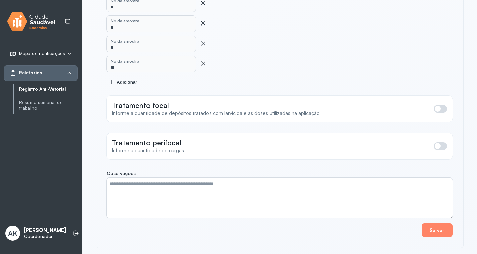
click at [201, 60] on icon at bounding box center [203, 63] width 7 height 7
click at [204, 60] on icon at bounding box center [203, 63] width 7 height 7
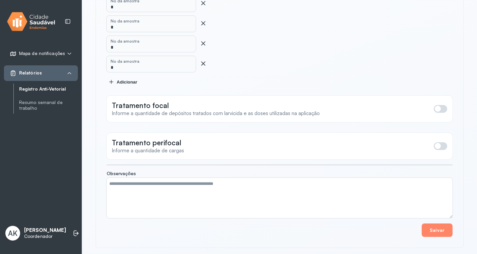
click at [203, 60] on icon at bounding box center [203, 63] width 7 height 7
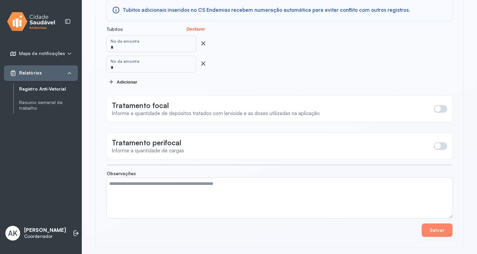
click at [203, 60] on icon at bounding box center [203, 63] width 7 height 7
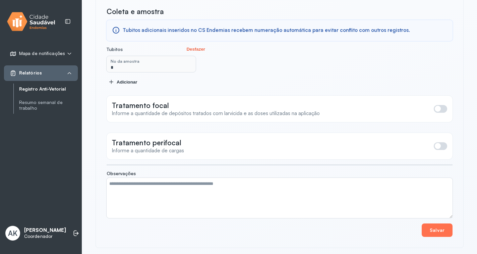
click at [432, 230] on button "Salvar" at bounding box center [437, 229] width 31 height 13
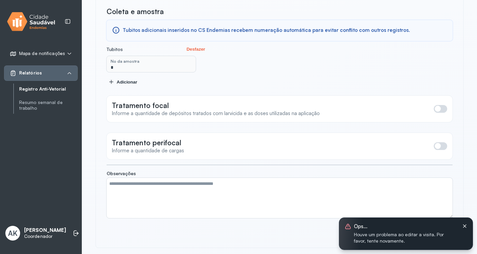
click at [465, 225] on icon at bounding box center [464, 226] width 5 height 6
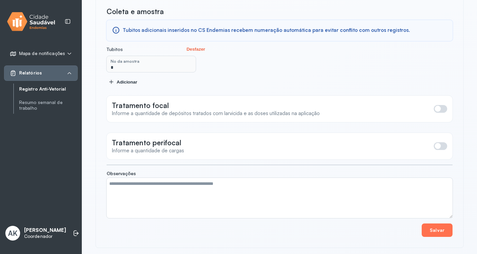
click at [442, 231] on button "Salvar" at bounding box center [437, 229] width 31 height 13
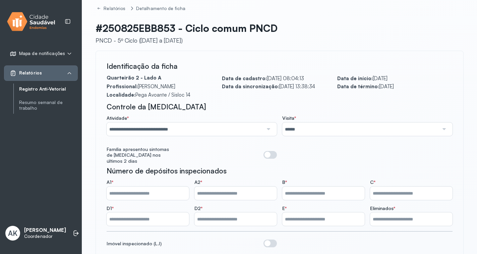
scroll to position [0, 0]
